Goal: Information Seeking & Learning: Learn about a topic

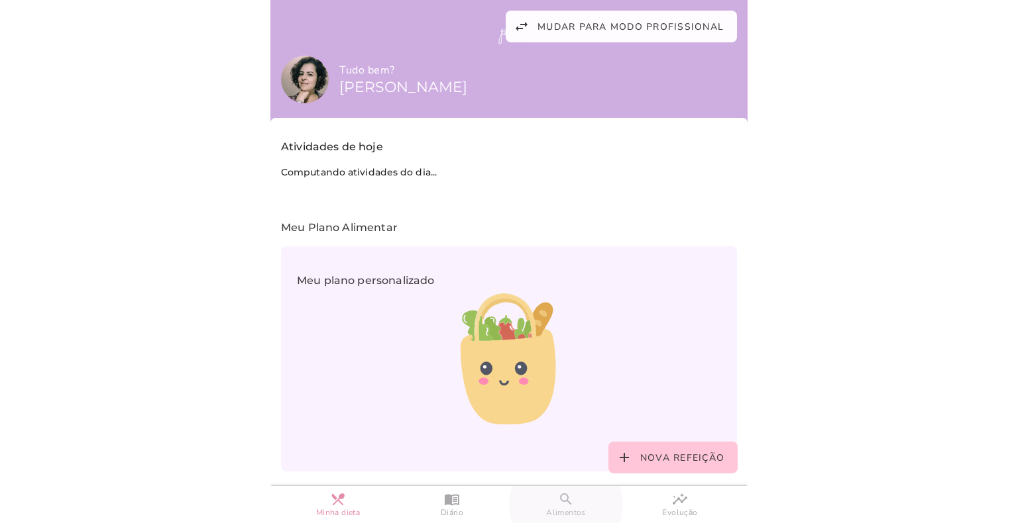
click at [0, 0] on slot "search" at bounding box center [0, 0] width 0 height 0
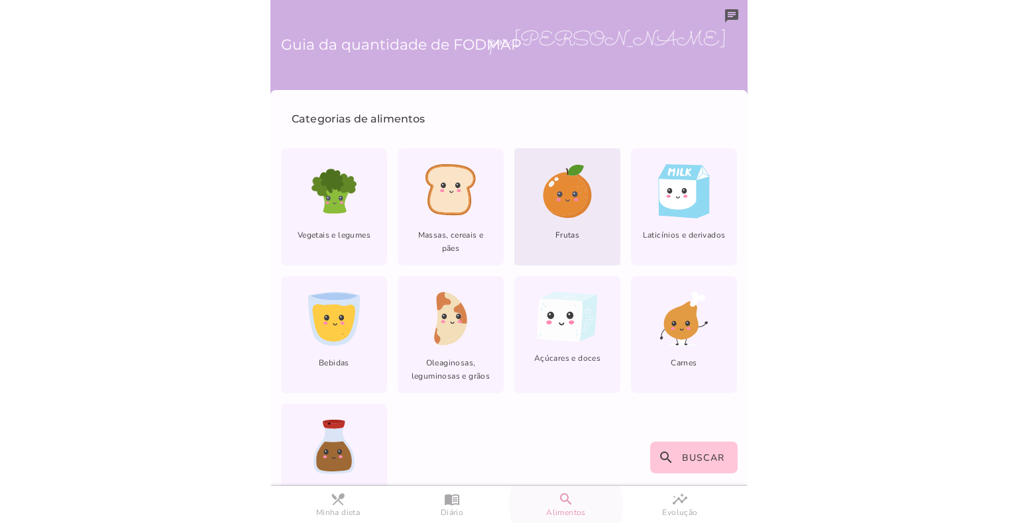
click at [543, 191] on icon at bounding box center [565, 193] width 45 height 43
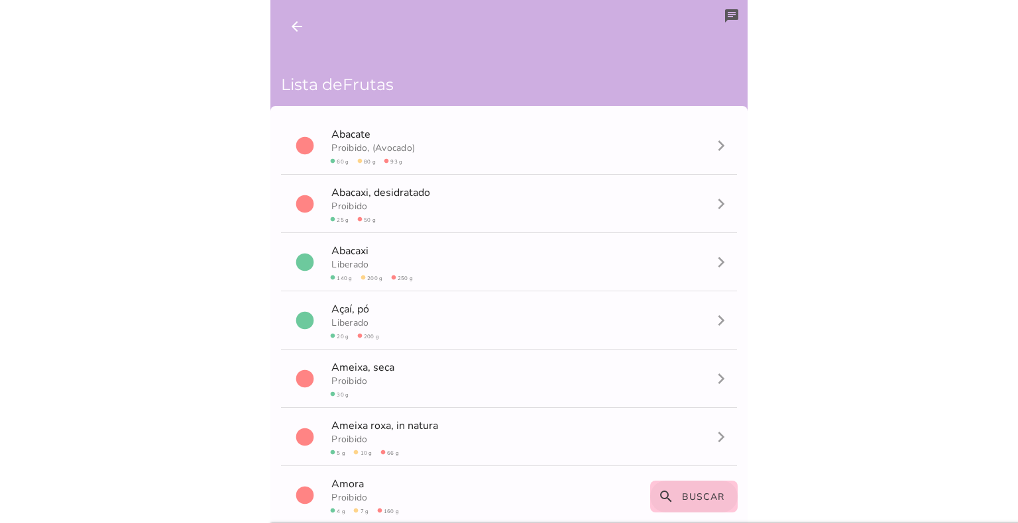
click at [691, 491] on span "Buscar" at bounding box center [703, 497] width 43 height 13
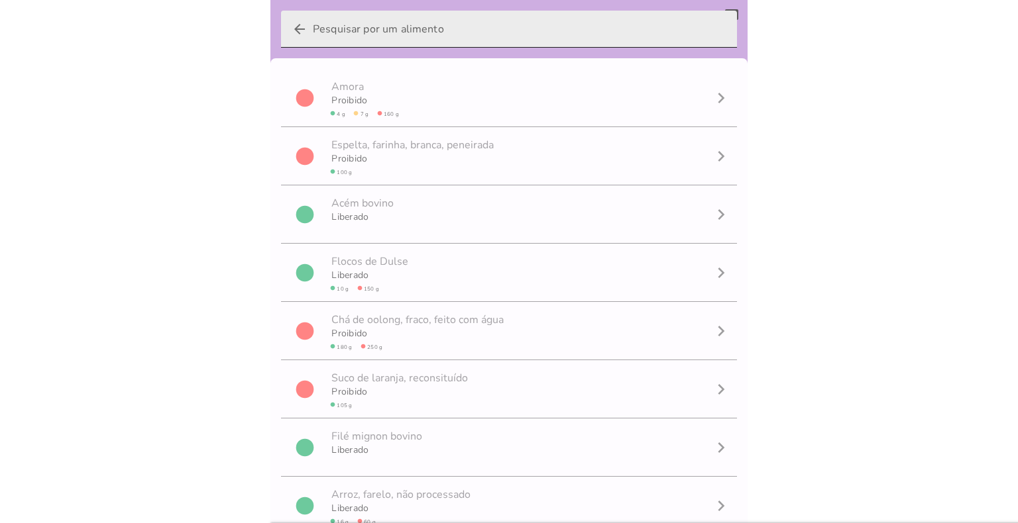
click at [418, 36] on input "arrow_back" at bounding box center [519, 29] width 413 height 37
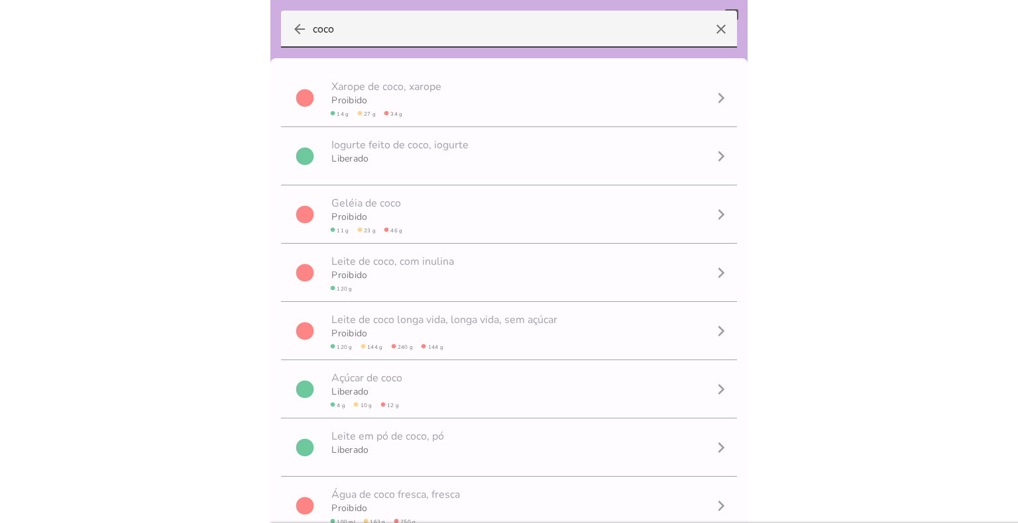
type input "coco"
type mwc-textfield "coco"
click at [293, 25] on icon "arrow_back" at bounding box center [300, 29] width 16 height 16
click at [313, 25] on input "coco" at bounding box center [509, 29] width 392 height 37
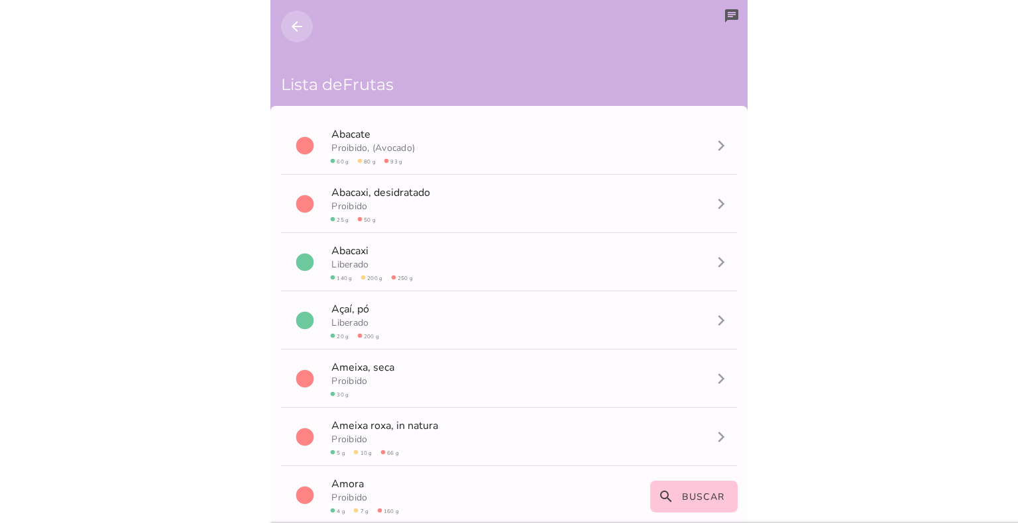
click at [287, 23] on button "arrow_back" at bounding box center [297, 27] width 32 height 32
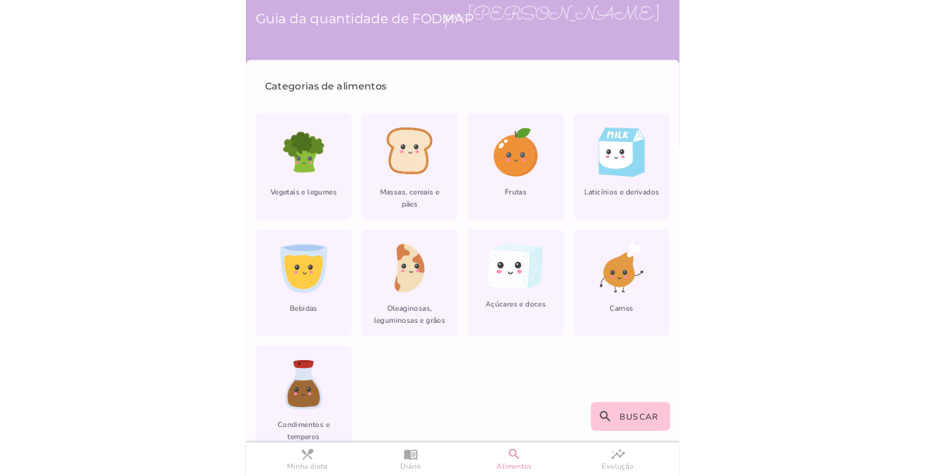
scroll to position [45, 0]
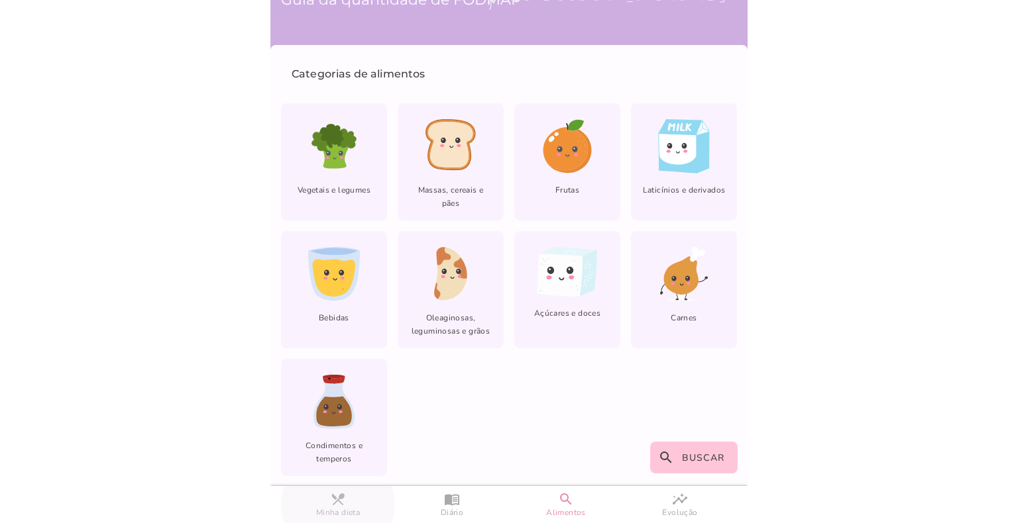
click at [0, 0] on slot "restaurant_menu" at bounding box center [0, 0] width 0 height 0
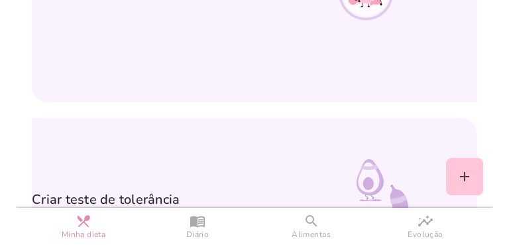
scroll to position [476, 0]
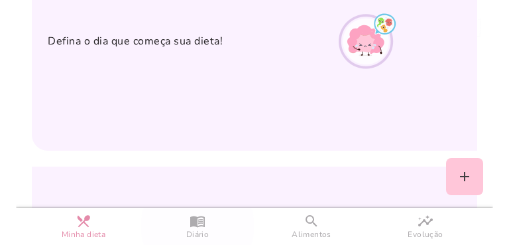
click at [0, 0] on slot "menu_book" at bounding box center [0, 0] width 0 height 0
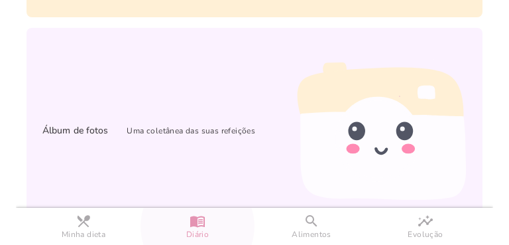
scroll to position [665, 0]
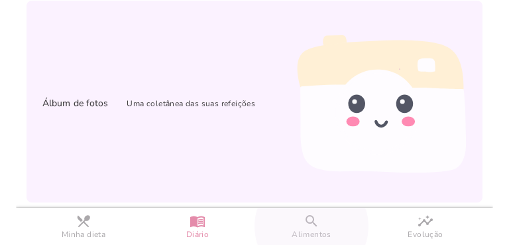
click at [0, 0] on slot "search" at bounding box center [0, 0] width 0 height 0
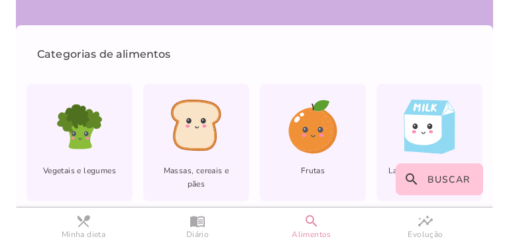
scroll to position [100, 0]
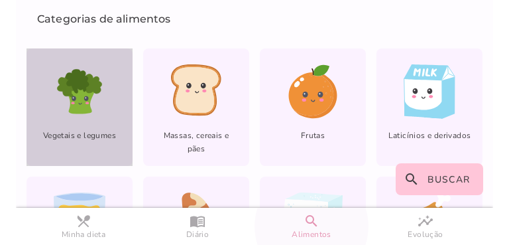
click at [79, 85] on icon at bounding box center [77, 81] width 23 height 24
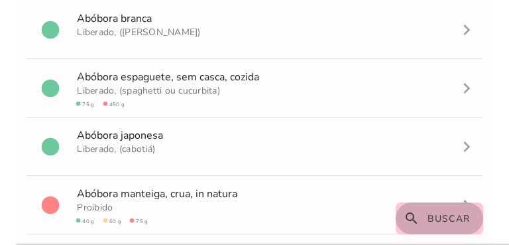
click at [442, 215] on span "Buscar" at bounding box center [448, 218] width 43 height 13
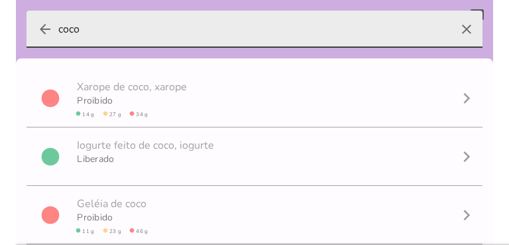
drag, startPoint x: 87, startPoint y: 27, endPoint x: 43, endPoint y: 28, distance: 43.8
click at [46, 28] on label "arrow_back coco clear" at bounding box center [255, 29] width 456 height 37
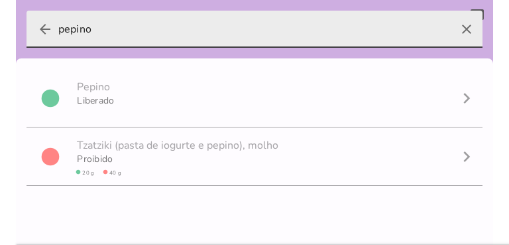
type input "pepino"
type mwc-textfield "pepino"
click at [45, 32] on icon "arrow_back" at bounding box center [45, 29] width 16 height 16
click at [58, 32] on input "pepino" at bounding box center [254, 29] width 392 height 37
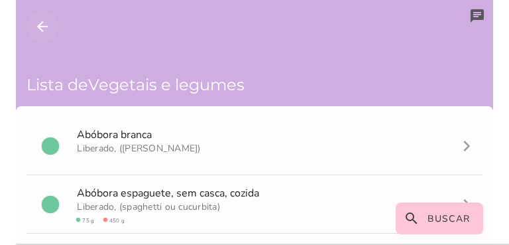
click at [44, 27] on icon "arrow_back" at bounding box center [42, 27] width 16 height 16
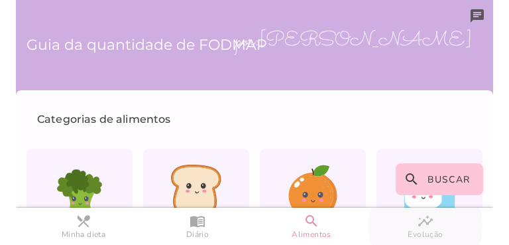
click at [0, 0] on slot "insights" at bounding box center [0, 0] width 0 height 0
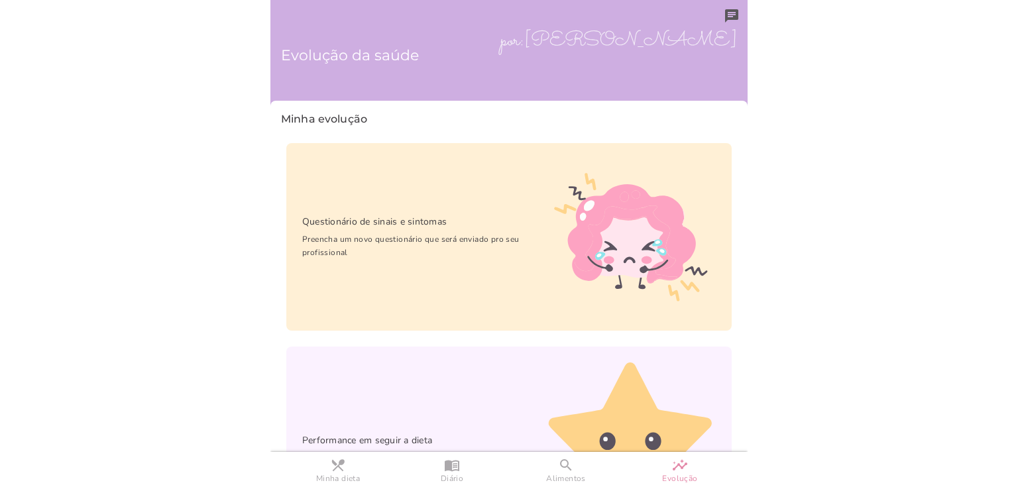
drag, startPoint x: 466, startPoint y: 2, endPoint x: 975, endPoint y: 107, distance: 519.7
click at [975, 107] on body at bounding box center [509, 244] width 1018 height 489
